Goal: Find contact information: Find contact information

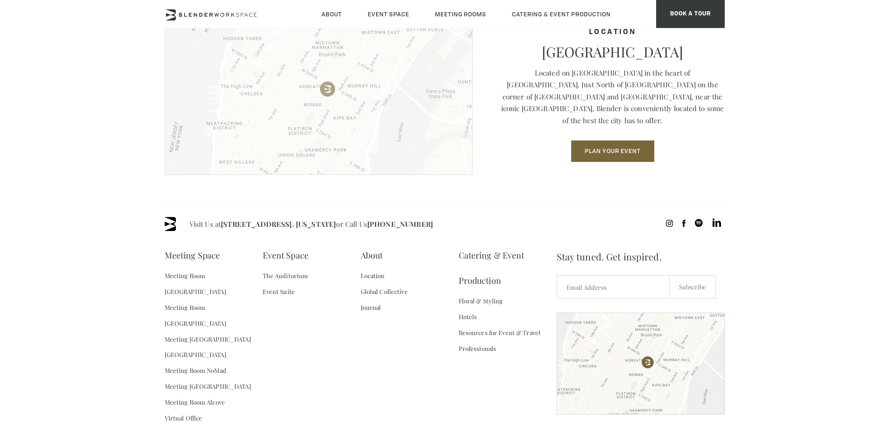
scroll to position [1327, 0]
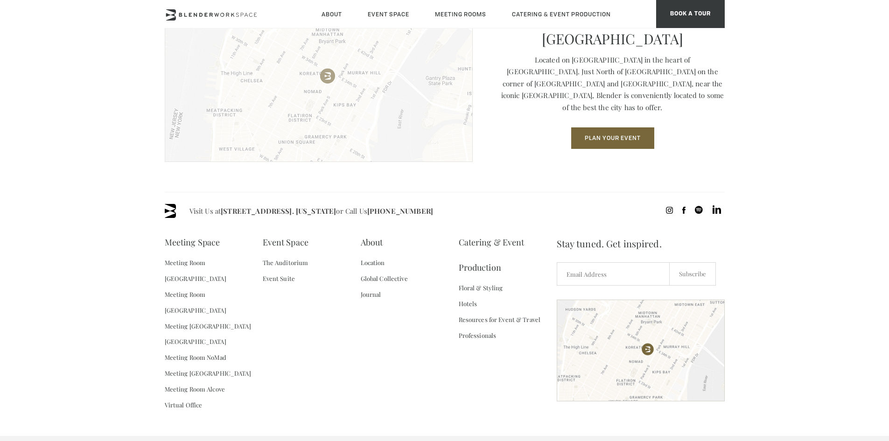
scroll to position [1327, 0]
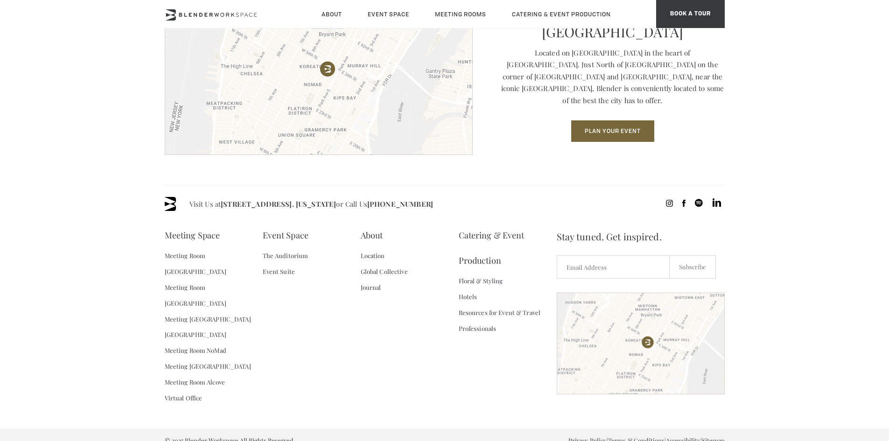
click at [641, 435] on span "Privacy Policy | Terms & Conditions | Accessibility | Sitemap" at bounding box center [647, 441] width 156 height 12
click at [641, 437] on link "Terms & Conditions" at bounding box center [636, 441] width 56 height 8
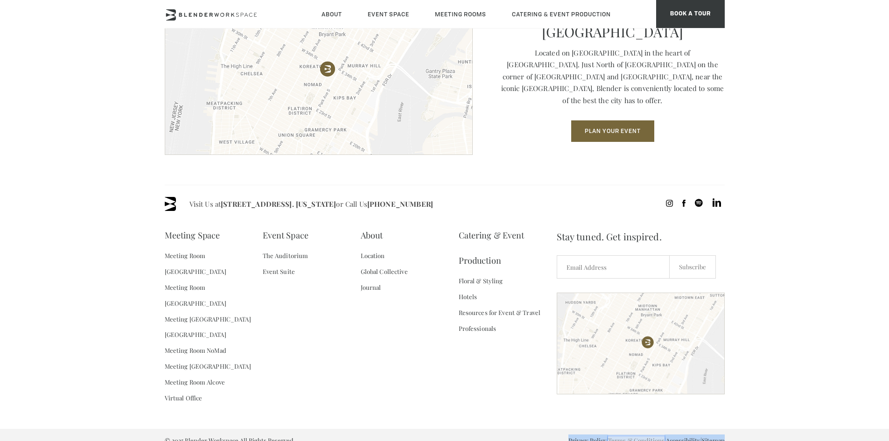
click at [638, 437] on link "Terms & Conditions" at bounding box center [636, 441] width 56 height 8
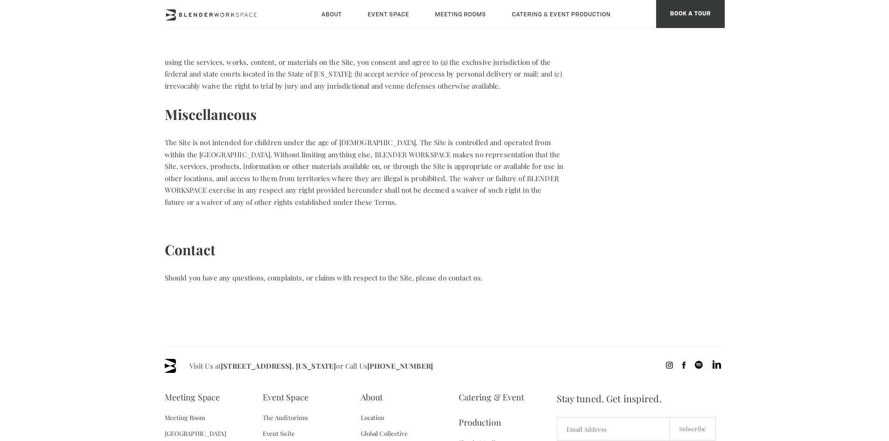
scroll to position [840, 0]
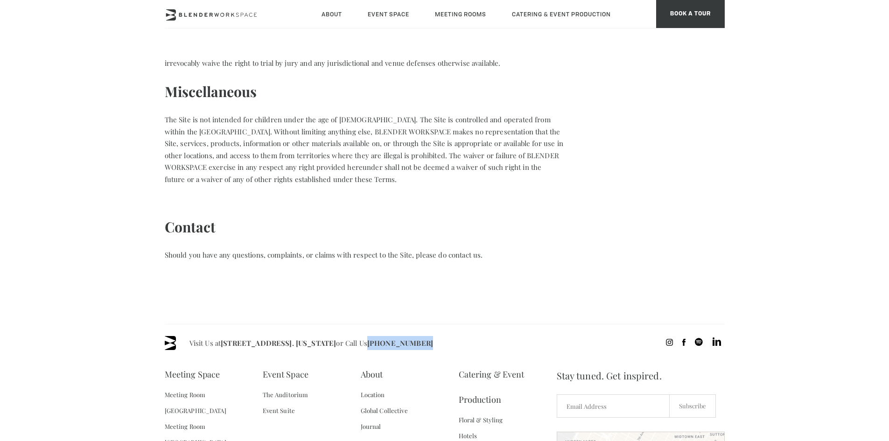
drag, startPoint x: 451, startPoint y: 335, endPoint x: 395, endPoint y: 331, distance: 55.2
click at [395, 336] on div "Visit Us at [STREET_ADDRESS]. [US_STATE] or Call Us [PHONE_NUMBER]" at bounding box center [445, 343] width 560 height 14
copy link "[PHONE_NUMBER]"
click at [380, 249] on p "Should you have any questions, complaints, or claims with respect to the Site, …" at bounding box center [364, 255] width 399 height 12
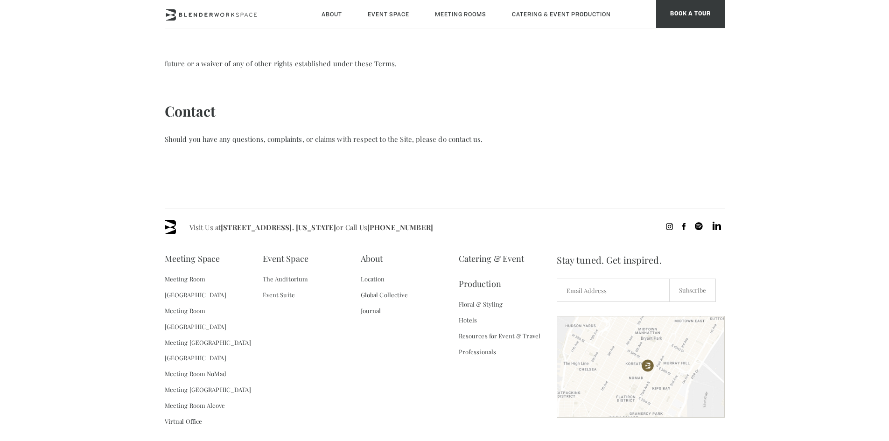
scroll to position [968, 0]
